Goal: Transaction & Acquisition: Purchase product/service

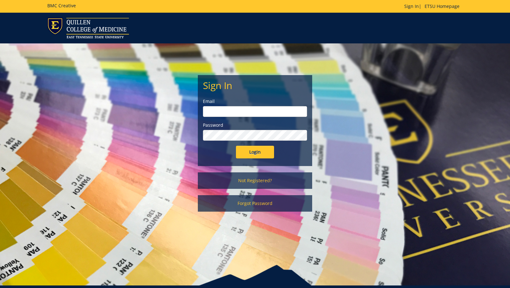
click at [226, 114] on input "email" at bounding box center [255, 111] width 104 height 11
type input "roweda@etsu.edu"
click at [236, 146] on input "Login" at bounding box center [255, 152] width 38 height 13
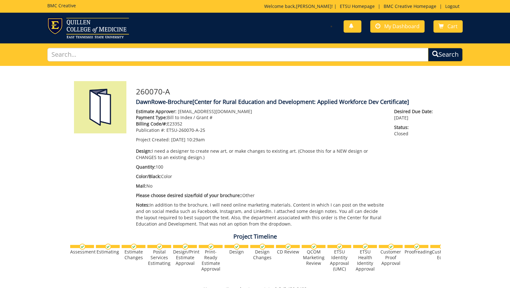
scroll to position [190, 0]
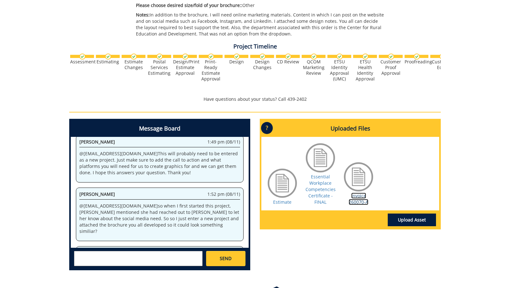
click at [359, 200] on link "Invoice 260070-A" at bounding box center [358, 199] width 20 height 12
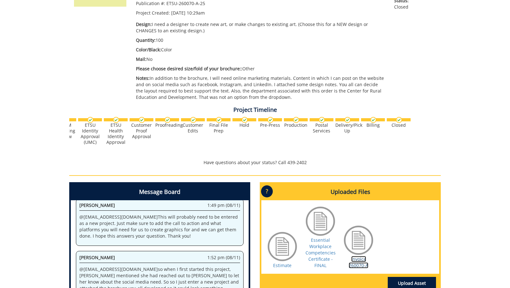
scroll to position [0, 0]
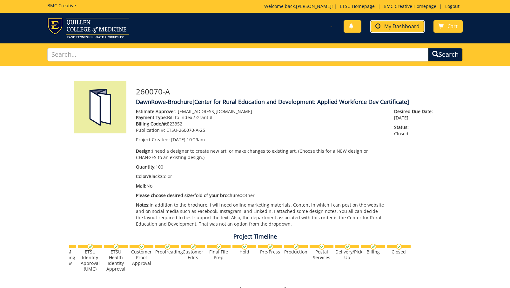
click at [390, 25] on span "My Dashboard" at bounding box center [401, 26] width 35 height 7
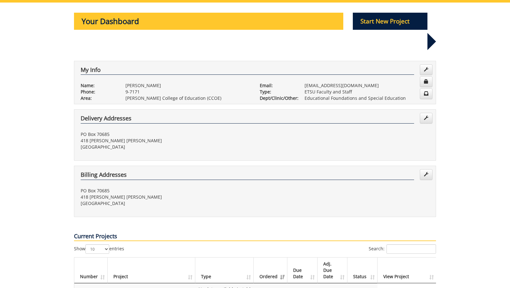
scroll to position [32, 0]
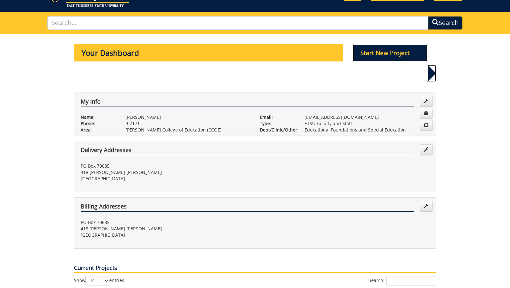
click at [383, 55] on p "Start New Project" at bounding box center [390, 52] width 75 height 17
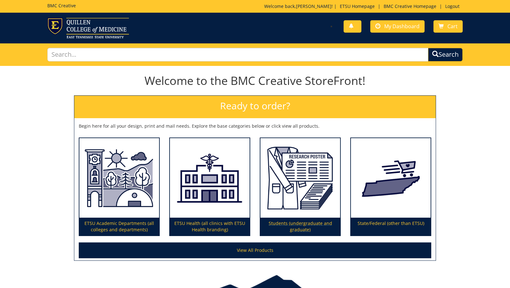
scroll to position [37, 0]
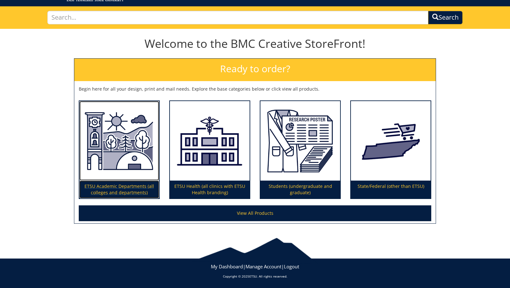
click at [110, 169] on img at bounding box center [119, 141] width 80 height 80
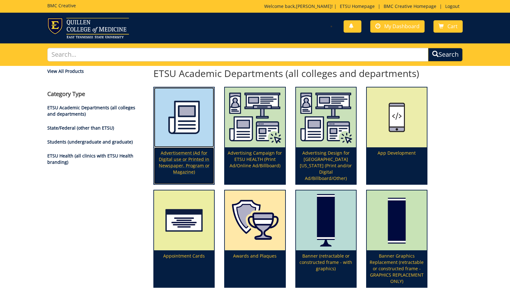
click at [171, 161] on p "Advertisement (Ad for Digital use or Printed in Newspaper, Program or Magazine)" at bounding box center [184, 166] width 60 height 37
click at [174, 140] on img at bounding box center [184, 118] width 60 height 60
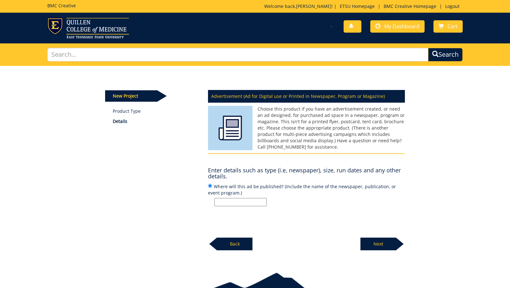
click at [235, 246] on p "Back" at bounding box center [235, 244] width 36 height 13
click at [228, 201] on input "Where will this ad be published? (Include the name of the newspaper, publicatio…" at bounding box center [240, 202] width 52 height 8
type input "website, social media"
click at [375, 242] on p "Next" at bounding box center [378, 244] width 36 height 13
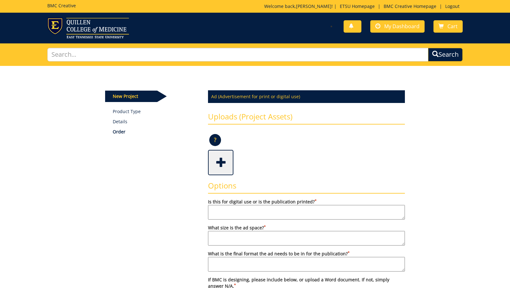
click at [278, 215] on textarea "Is this for digital use or is the publication printed? *" at bounding box center [306, 212] width 197 height 15
type textarea "digital"
click at [247, 238] on textarea "What size is the ad space? *" at bounding box center [306, 238] width 197 height 15
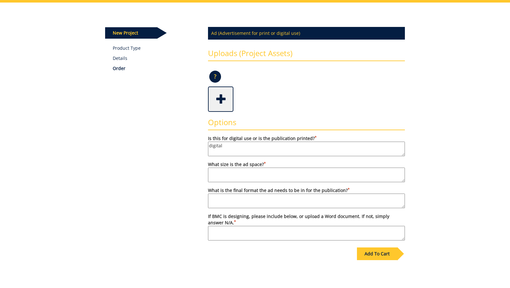
click at [234, 235] on textarea "If BMC is designing, please include below, or upload a Word document. If not, s…" at bounding box center [306, 233] width 197 height 15
click at [232, 177] on textarea "What size is the ad space? *" at bounding box center [306, 175] width 197 height 15
type textarea "not sure"
click at [235, 200] on textarea "What is the final format the ad needs to be in for the publication? *" at bounding box center [306, 201] width 197 height 15
type textarea "not sure"
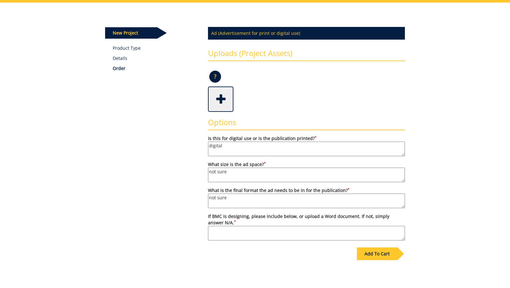
click at [234, 229] on textarea "If BMC is designing, please include below, or upload a Word document. If not, s…" at bounding box center [306, 233] width 197 height 15
type textarea "BMC design based on BMC designed brochure"
click at [388, 254] on div "Add To Cart" at bounding box center [377, 254] width 40 height 13
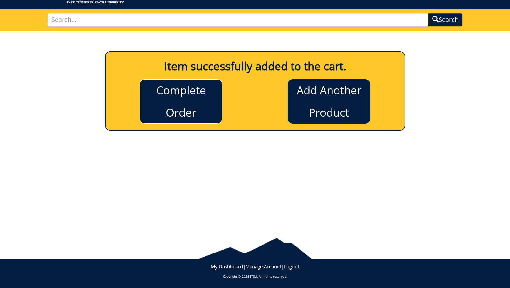
click at [193, 109] on link "Complete Order" at bounding box center [181, 101] width 82 height 44
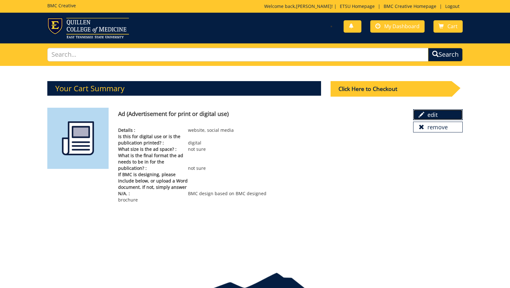
click at [432, 112] on link "edit" at bounding box center [437, 114] width 49 height 11
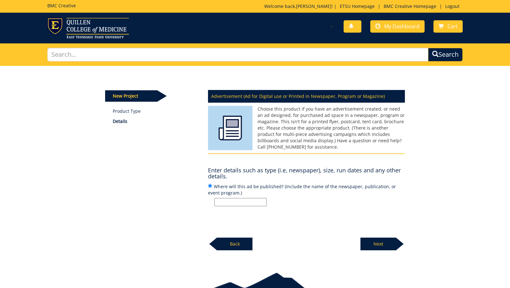
scroll to position [35, 0]
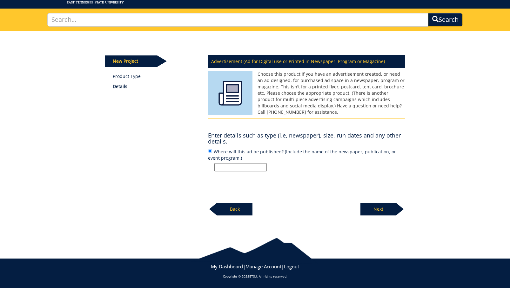
click at [386, 207] on p "Next" at bounding box center [378, 209] width 36 height 13
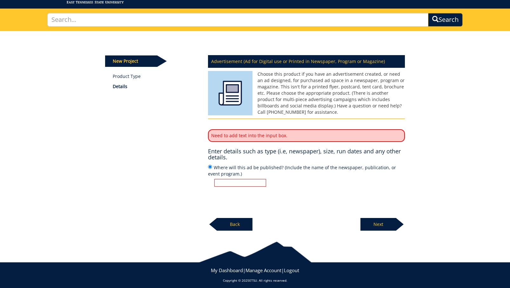
click at [237, 184] on input "Where will this ad be published? (Include the name of the newspaper, publicatio…" at bounding box center [240, 183] width 52 height 8
type input "website, social media"
click at [390, 226] on p "Next" at bounding box center [378, 224] width 36 height 13
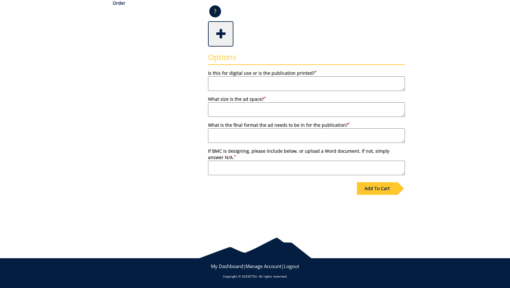
scroll to position [34, 0]
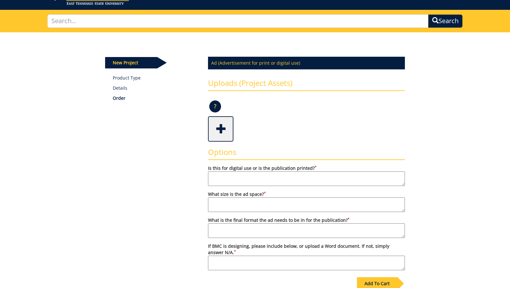
click at [222, 122] on span at bounding box center [220, 128] width 25 height 22
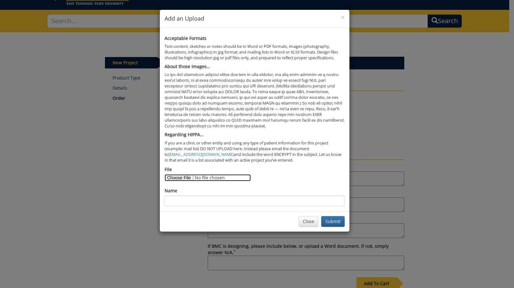
click at [184, 180] on input "File" at bounding box center [208, 178] width 86 height 7
type input "C:\fakepath\essential workplace competencies certificate - rev 3-689a2030b95b36…"
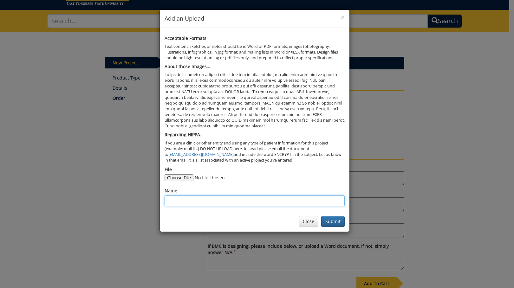
click at [233, 202] on input "Name" at bounding box center [255, 201] width 180 height 11
type input "Workplace Competency Certificate Brochure"
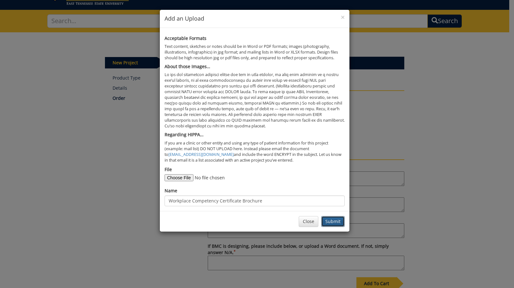
click at [340, 222] on button "Submit" at bounding box center [332, 221] width 23 height 11
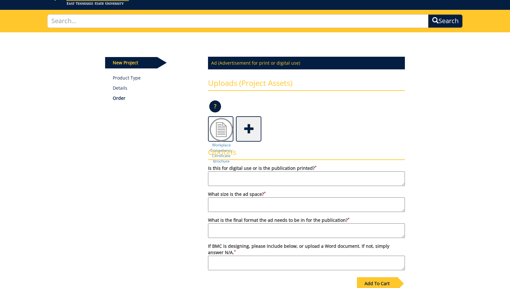
click at [293, 180] on textarea "Is this for digital use or is the publication printed? *" at bounding box center [306, 179] width 197 height 15
type textarea "digital"
type textarea "not sure"
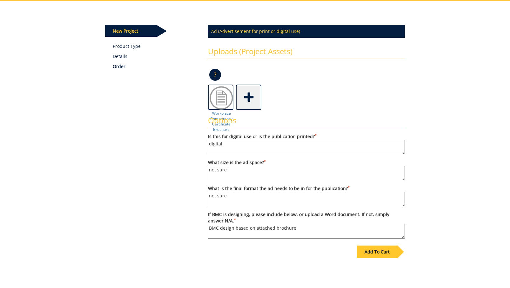
type textarea "BMC design based on attached brochure"
click at [375, 249] on div "Add To Cart" at bounding box center [377, 252] width 40 height 13
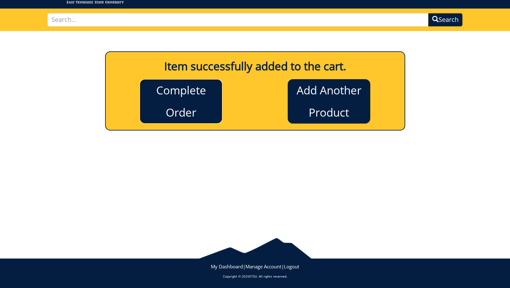
click at [191, 91] on link "Complete Order" at bounding box center [181, 101] width 82 height 44
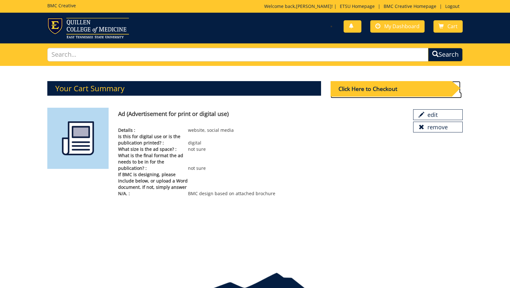
click at [370, 89] on div "Click Here to Checkout" at bounding box center [390, 89] width 121 height 16
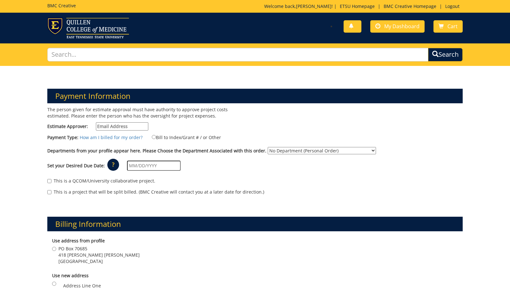
click at [137, 126] on input "Estimate Approver:" at bounding box center [122, 126] width 52 height 8
type input "[EMAIL_ADDRESS][DOMAIN_NAME]"
type input "02/25/2025"
type input "PO Box 70685"
type input "418 [PERSON_NAME] [PERSON_NAME]"
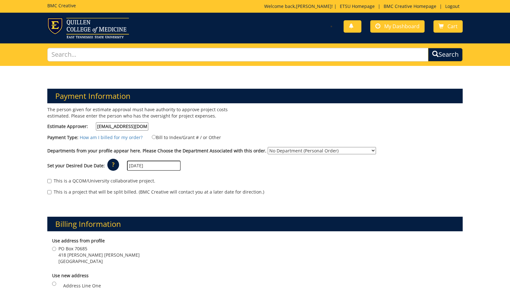
type input "Johnson City"
type input "37614"
type input "PO Box 70685"
type input "418 [PERSON_NAME] [PERSON_NAME]"
type input "Johnson City"
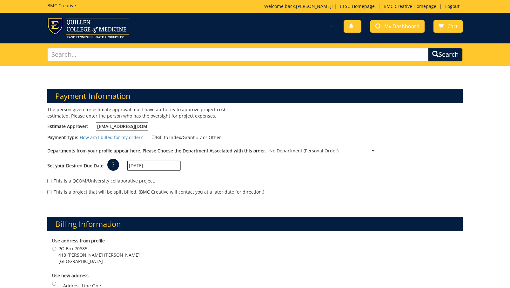
type input "37614"
click at [152, 137] on input "Bill to Index/Grant # / or Other" at bounding box center [154, 137] width 4 height 4
radio input "true"
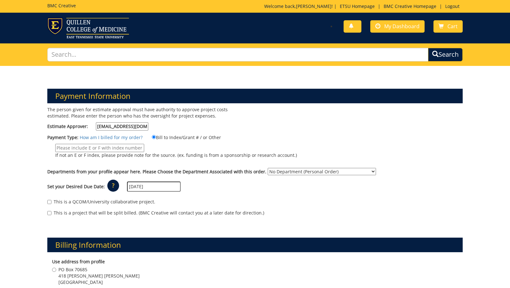
click at [144, 144] on input "If not an E or F index, please provide note for the source. (ex. funding is fro…" at bounding box center [99, 148] width 89 height 8
type input "E23352"
click at [296, 168] on select "No Department (Personal Order) Educational Foundations and Special Education" at bounding box center [321, 171] width 108 height 7
click at [158, 182] on input "02/25/2025" at bounding box center [154, 187] width 54 height 10
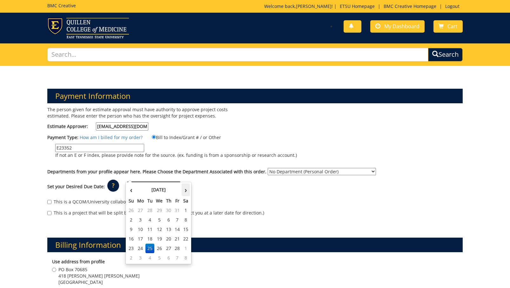
click at [183, 190] on th "›" at bounding box center [185, 190] width 8 height 13
click at [182, 192] on th "›" at bounding box center [185, 190] width 8 height 13
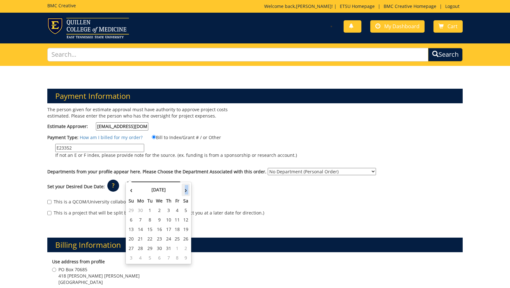
click at [182, 192] on th "›" at bounding box center [185, 190] width 8 height 13
click at [131, 190] on th "‹" at bounding box center [131, 190] width 9 height 13
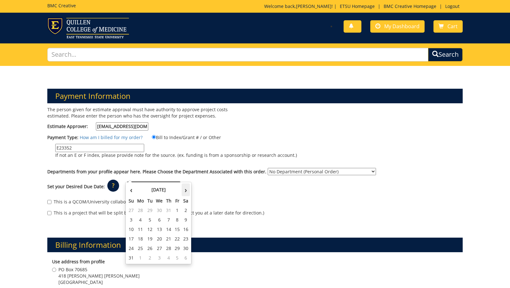
click at [186, 191] on th "›" at bounding box center [185, 190] width 8 height 13
click at [149, 230] on td "16" at bounding box center [149, 230] width 9 height 10
type input "[DATE]"
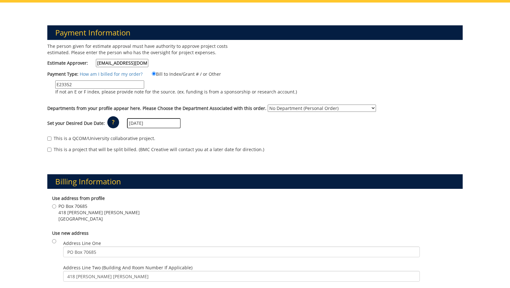
scroll to position [95, 0]
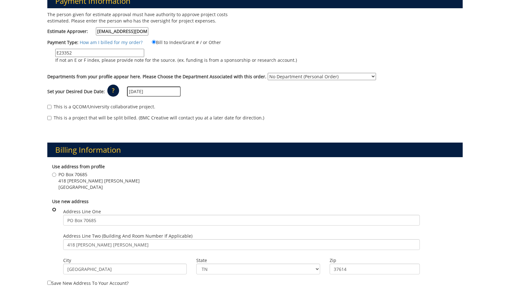
drag, startPoint x: 54, startPoint y: 199, endPoint x: 65, endPoint y: 200, distance: 10.5
click at [55, 208] on input "radio" at bounding box center [54, 210] width 4 height 4
radio input "true"
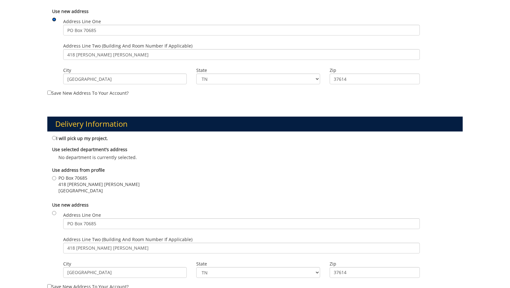
scroll to position [317, 0]
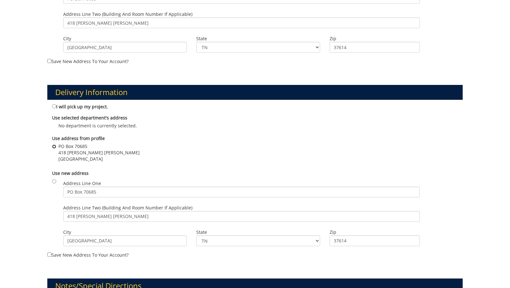
click at [54, 145] on input "PO Box 70685 418 Warf Pickel Johnson City , TN 37614" at bounding box center [54, 147] width 4 height 4
radio input "true"
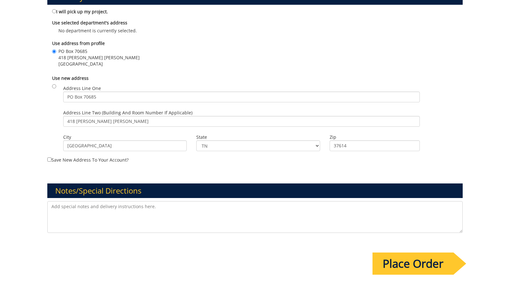
click at [399, 260] on input "Place Order" at bounding box center [412, 264] width 81 height 22
